Goal: Information Seeking & Learning: Learn about a topic

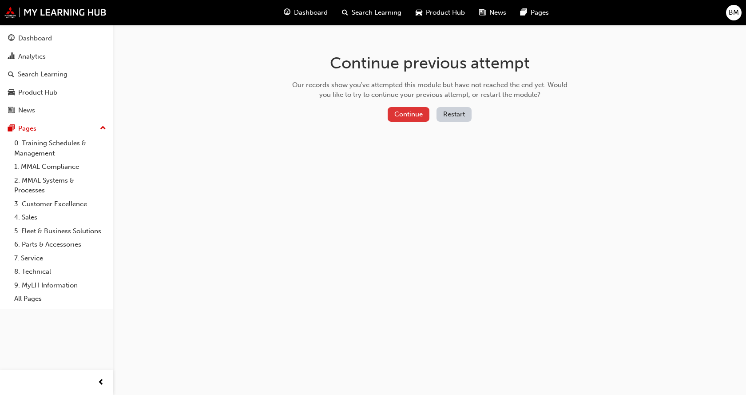
click at [410, 114] on button "Continue" at bounding box center [409, 114] width 42 height 15
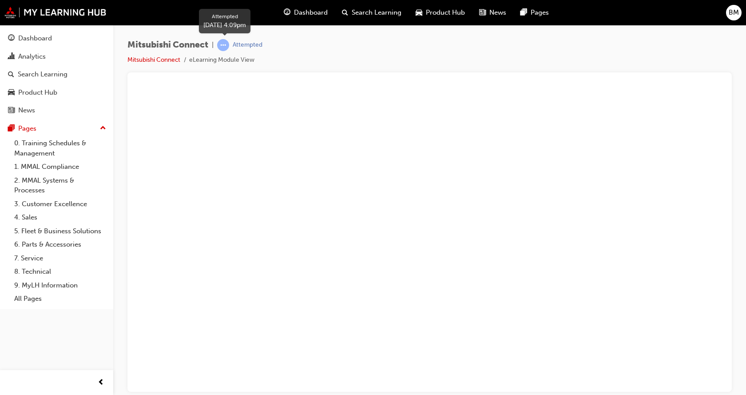
click at [225, 47] on span "learningRecordVerb_ATTEMPT-icon" at bounding box center [223, 45] width 12 height 12
click at [158, 59] on link "Mitsubishi Connect" at bounding box center [153, 60] width 53 height 8
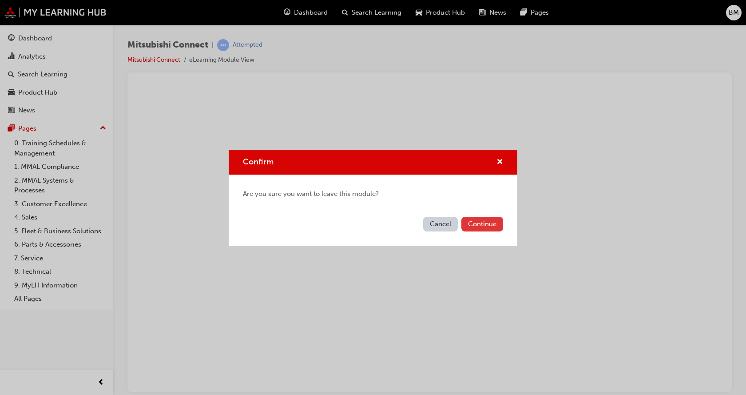
click at [477, 218] on button "Continue" at bounding box center [482, 224] width 42 height 15
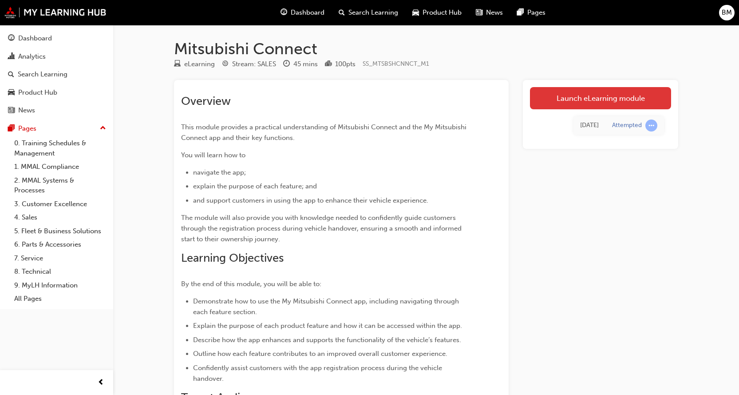
click at [596, 99] on link "Launch eLearning module" at bounding box center [600, 98] width 141 height 22
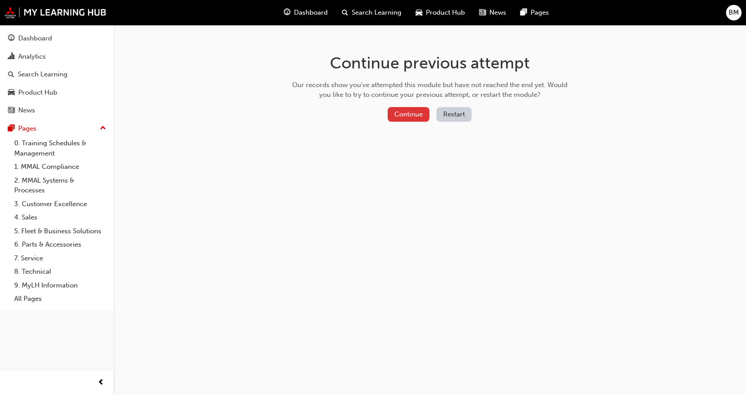
click at [410, 115] on button "Continue" at bounding box center [409, 114] width 42 height 15
